Goal: Register for event/course

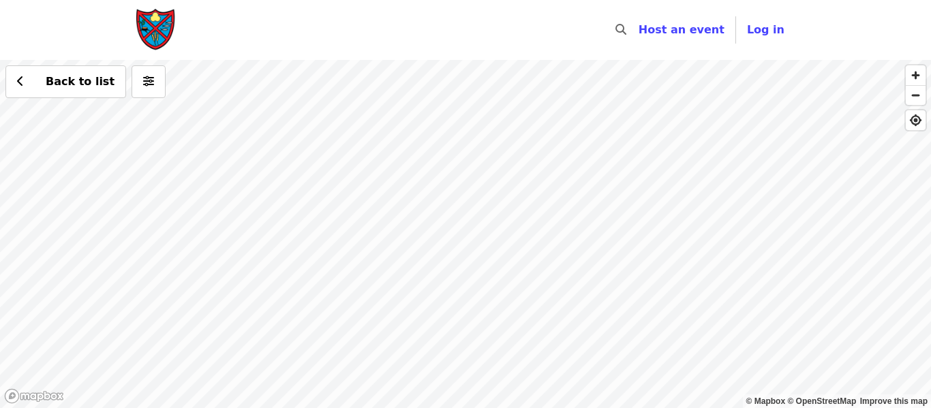
click at [493, 347] on div "Back to list" at bounding box center [465, 234] width 931 height 348
drag, startPoint x: 486, startPoint y: 240, endPoint x: 526, endPoint y: 440, distance: 204.3
click at [526, 408] on html "Skip to content ​ Host an event Host Log in © Mapbox © OpenStreetMap Improve th…" at bounding box center [465, 204] width 931 height 408
click at [534, 304] on div "Back to list" at bounding box center [465, 234] width 931 height 348
click at [538, 327] on span "See 2 actions at this location" at bounding box center [533, 327] width 179 height 13
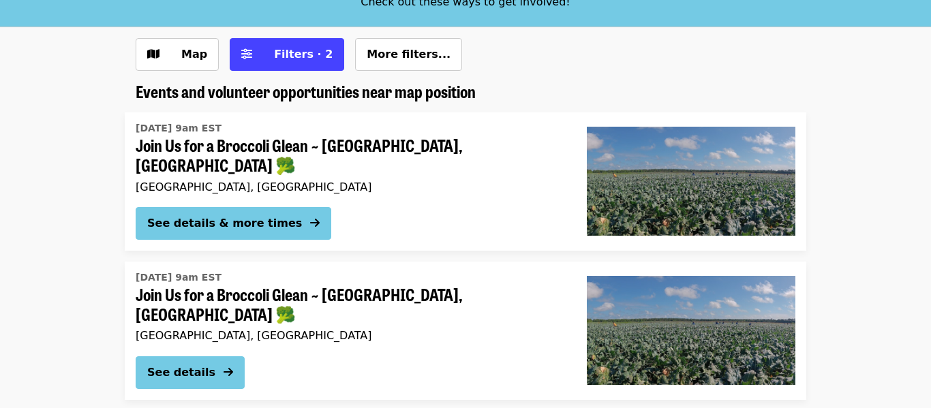
scroll to position [113, 0]
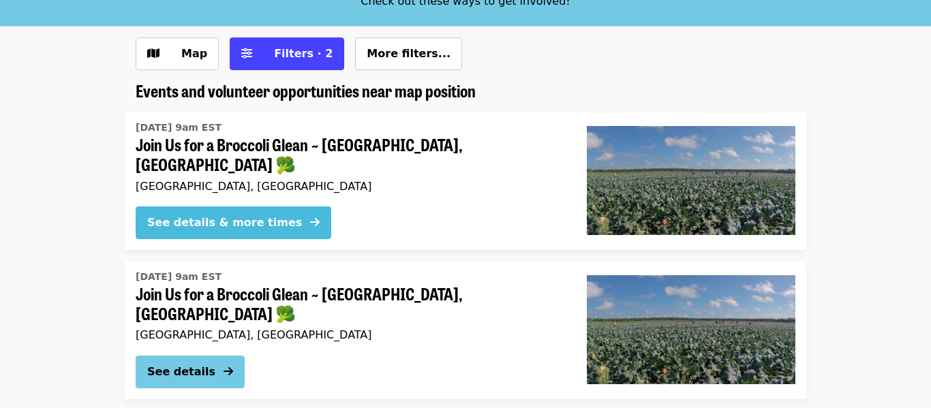
click at [175, 215] on div "See details & more times" at bounding box center [224, 223] width 155 height 16
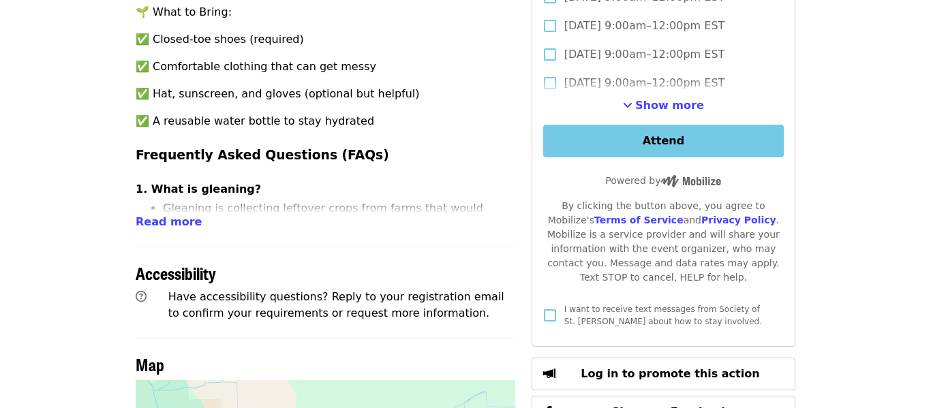
scroll to position [639, 0]
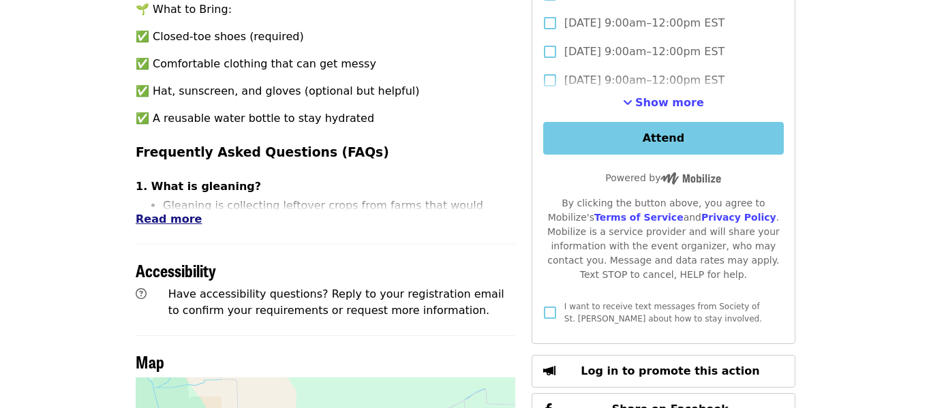
click at [151, 213] on span "Read more" at bounding box center [169, 219] width 66 height 13
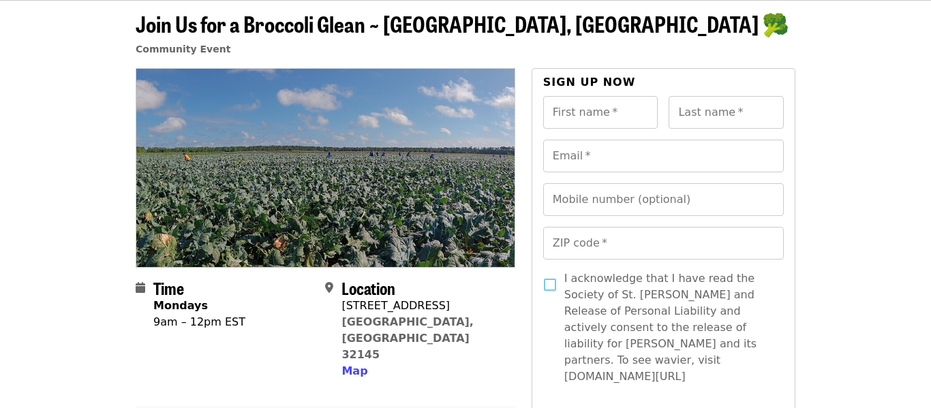
scroll to position [0, 0]
